Goal: Task Accomplishment & Management: Use online tool/utility

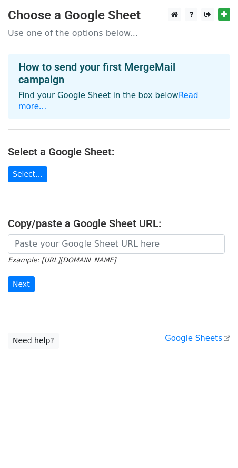
click at [71, 243] on form "Example: https://docs.google.com/spreadsheets/d/abc/edit Next" at bounding box center [119, 263] width 222 height 59
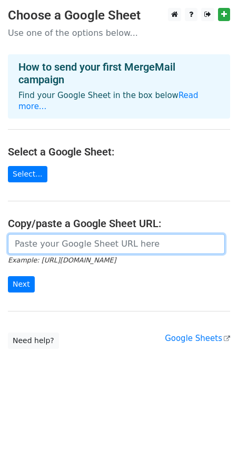
click at [76, 236] on input "url" at bounding box center [116, 244] width 217 height 20
paste input "https://docs.google.com/spreadsheets/d/1IYZC6bXx3tr7Su23m80gkRpNpFDwk9uNH6t1GGo…"
type input "https://docs.google.com/spreadsheets/d/1IYZC6bXx3tr7Su23m80gkRpNpFDwk9uNH6t1GGo…"
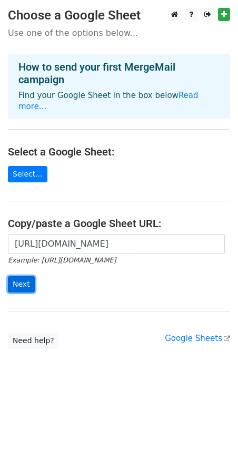
scroll to position [0, 0]
click at [23, 277] on input "Next" at bounding box center [21, 284] width 27 height 16
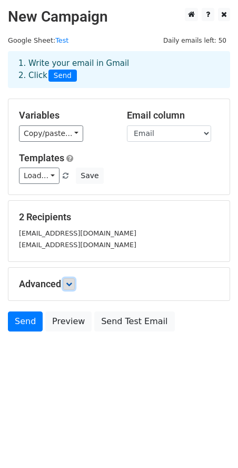
click at [72, 282] on icon at bounding box center [69, 284] width 6 height 6
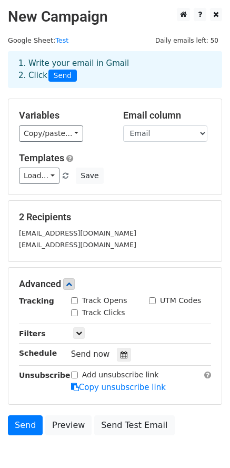
click at [76, 301] on input "Track Opens" at bounding box center [74, 300] width 7 height 7
checkbox input "true"
click at [77, 310] on input "Track Clicks" at bounding box center [74, 312] width 7 height 7
checkbox input "true"
click at [162, 303] on label "UTM Codes" at bounding box center [180, 300] width 41 height 11
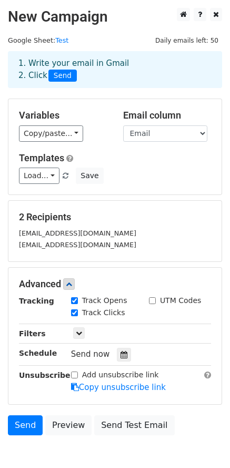
click at [156, 303] on input "UTM Codes" at bounding box center [152, 300] width 7 height 7
checkbox input "true"
drag, startPoint x: 76, startPoint y: 374, endPoint x: 85, endPoint y: 376, distance: 9.7
click at [80, 375] on div "Add unsubscribe link" at bounding box center [115, 374] width 88 height 11
click at [73, 372] on input "Add unsubscribe link" at bounding box center [74, 375] width 7 height 7
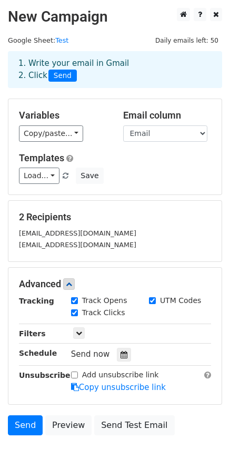
checkbox input "true"
click at [74, 330] on link at bounding box center [79, 333] width 12 height 12
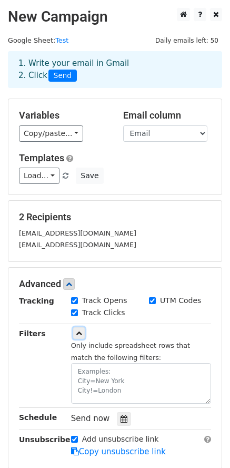
scroll to position [120, 0]
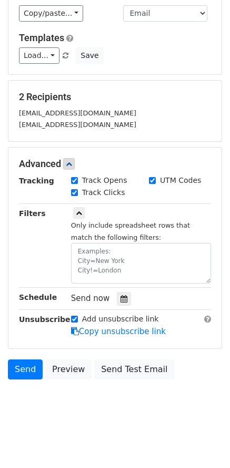
click at [124, 428] on html "New Campaign Daily emails left: 50 Google Sheet: Test 1. Write your email in Gm…" at bounding box center [115, 174] width 230 height 589
click at [24, 368] on link "Send" at bounding box center [25, 369] width 35 height 20
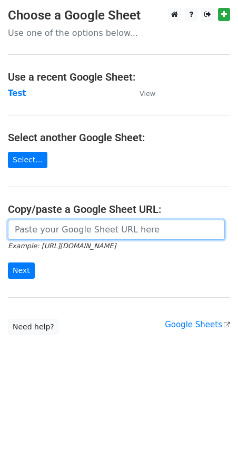
click at [85, 236] on input "url" at bounding box center [116, 230] width 217 height 20
paste input "https://docs.google.com/spreadsheets/d/1IYZC6bXx3tr7Su23m80gkRpNpFDwk9uNH6t1GGo…"
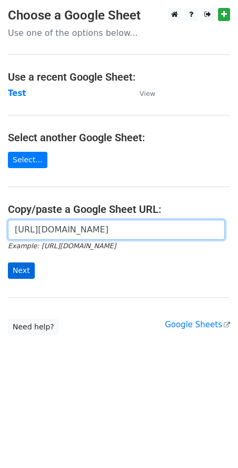
scroll to position [0, 228]
type input "https://docs.google.com/spreadsheets/d/1IYZC6bXx3tr7Su23m80gkRpNpFDwk9uNH6t1GGo…"
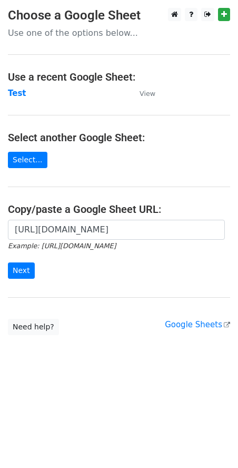
scroll to position [0, 0]
click at [24, 268] on input "Next" at bounding box center [21, 270] width 27 height 16
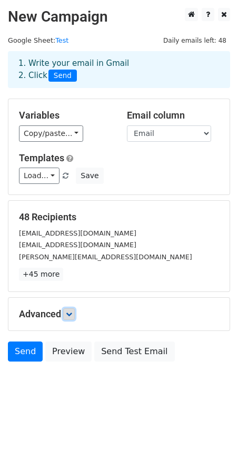
click at [75, 317] on link at bounding box center [69, 314] width 12 height 12
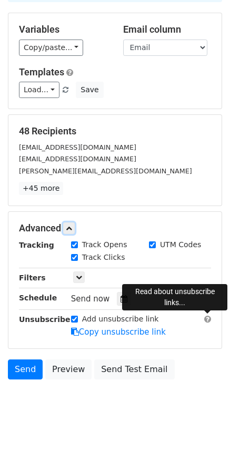
scroll to position [86, 0]
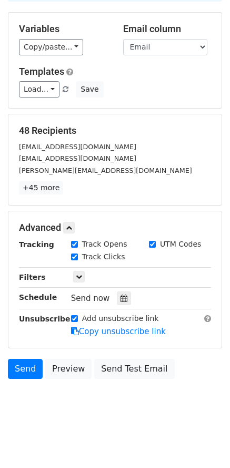
click at [57, 415] on body "New Campaign Daily emails left: 48 Google Sheet: Test 1. Write your email in Gm…" at bounding box center [115, 173] width 230 height 505
click at [21, 370] on link "Send" at bounding box center [25, 369] width 35 height 20
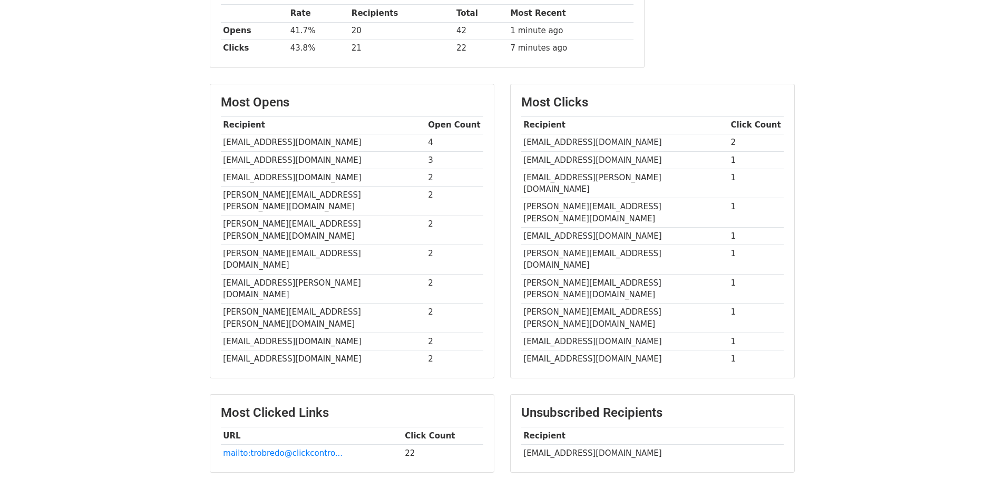
scroll to position [197, 0]
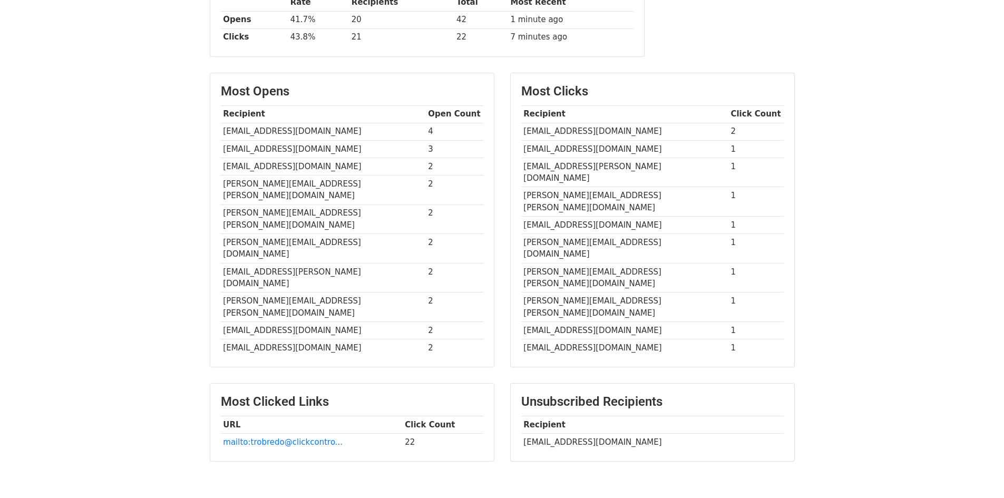
click at [556, 433] on td "[EMAIL_ADDRESS][DOMAIN_NAME]" at bounding box center [652, 441] width 262 height 17
click at [614, 433] on td "[EMAIL_ADDRESS][DOMAIN_NAME]" at bounding box center [652, 441] width 262 height 17
copy td "[EMAIL_ADDRESS][DOMAIN_NAME]"
